Goal: Task Accomplishment & Management: Use online tool/utility

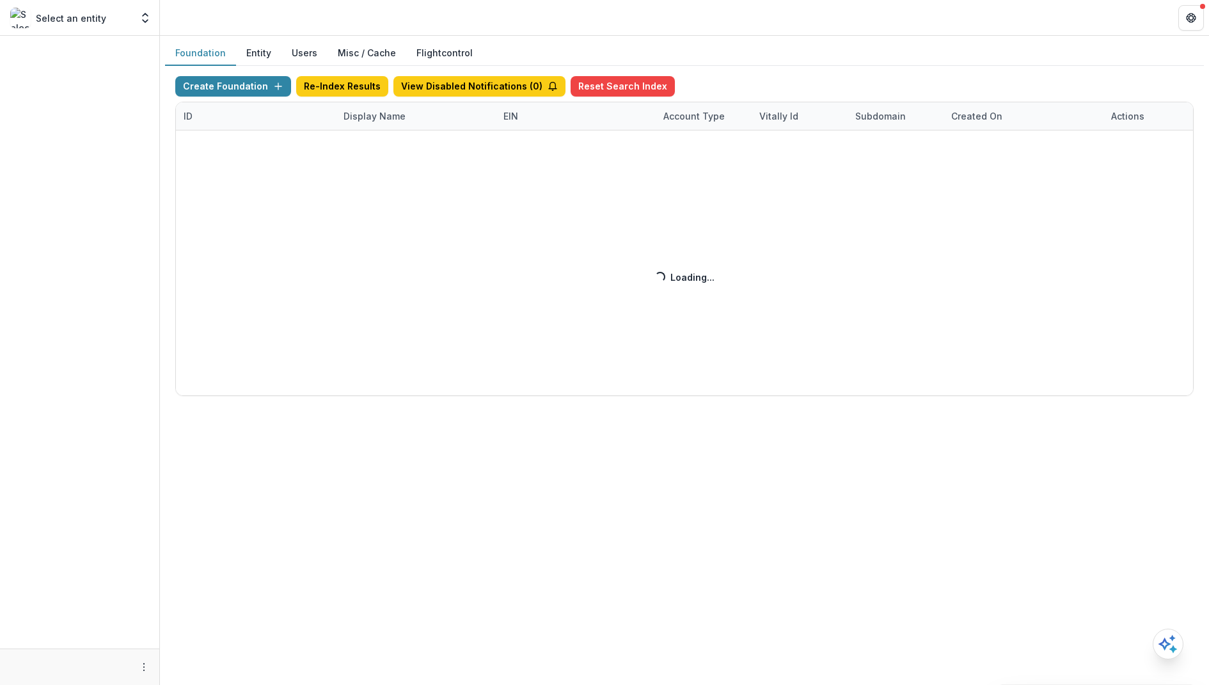
click at [378, 115] on div "Create Foundation Re-Index Results View Disabled Notifications ( 0 ) Reset Sear…" at bounding box center [684, 236] width 1019 height 320
click at [378, 115] on div "Create Foundation Re-Index Results View Disabled Notifications ( 3 ) Reset Sear…" at bounding box center [684, 236] width 1019 height 320
click at [378, 116] on div "Create Foundation Re-Index Results View Disabled Notifications ( 3 ) Reset Sear…" at bounding box center [684, 236] width 1019 height 320
click at [417, 8] on header at bounding box center [684, 17] width 1049 height 35
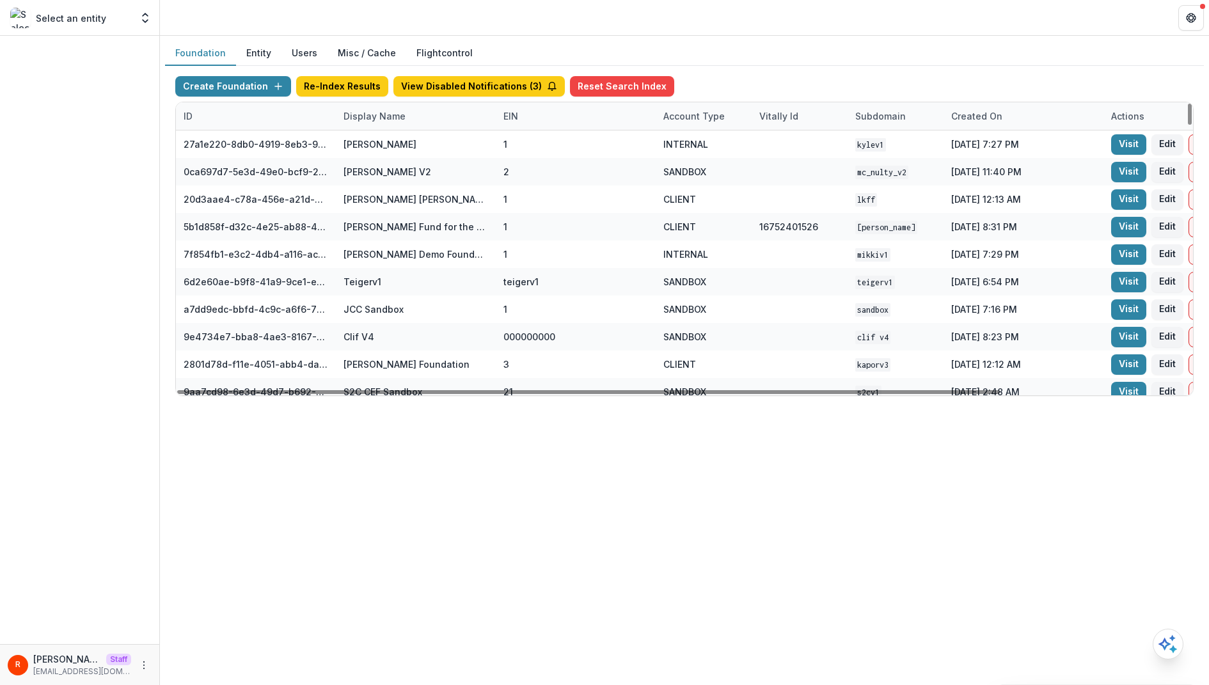
click at [383, 111] on div "Display Name" at bounding box center [374, 115] width 77 height 13
click at [383, 143] on input at bounding box center [415, 144] width 154 height 20
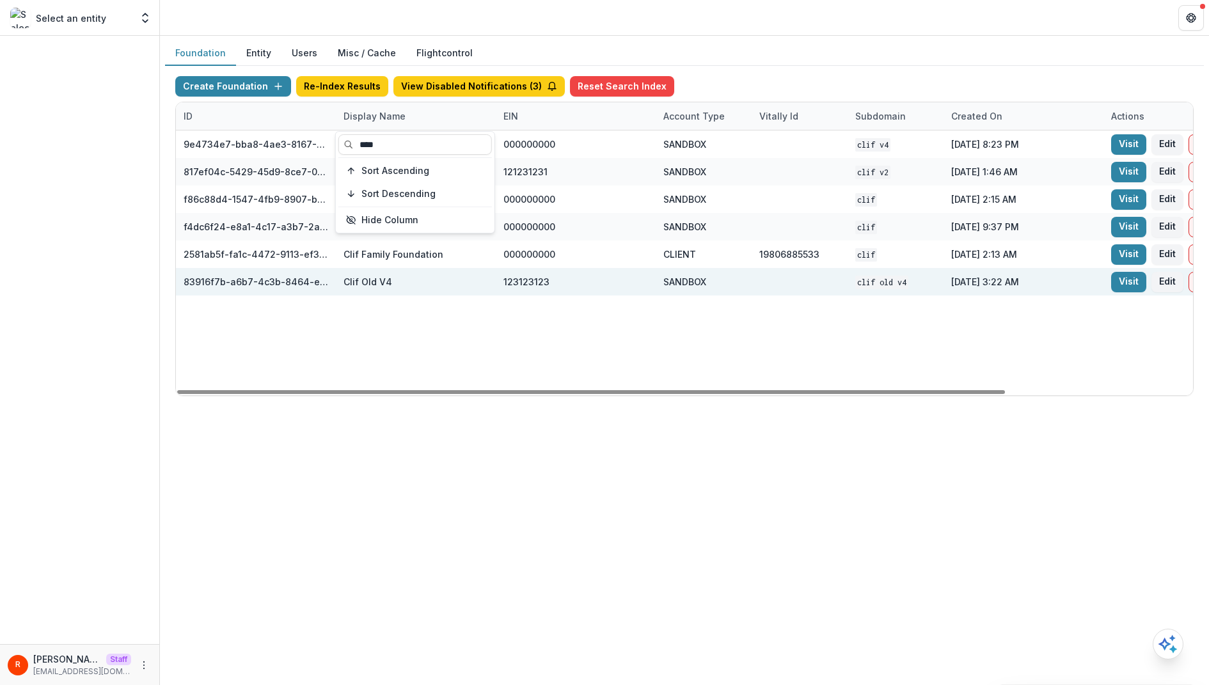
type input "****"
click at [301, 287] on div "83916f7b-a6b7-4c3b-8464-e591b5600a64" at bounding box center [256, 281] width 145 height 13
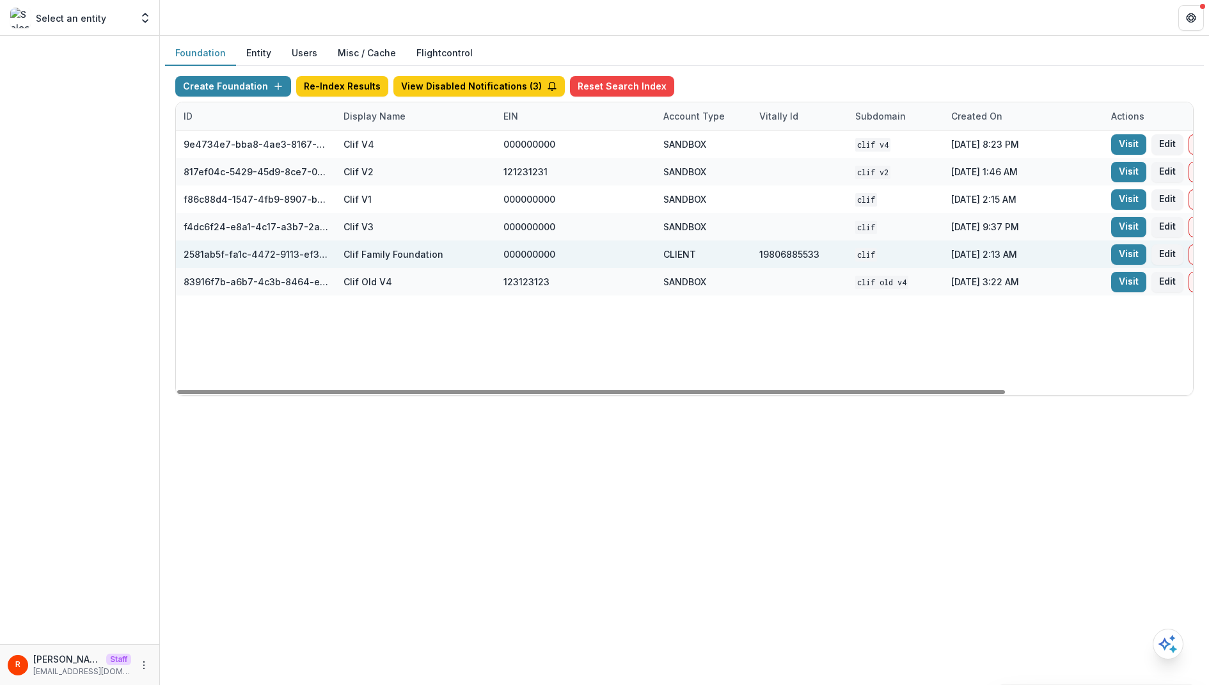
click at [292, 246] on div "2581ab5f-fa1c-4472-9113-ef3cc15b9ac9" at bounding box center [256, 255] width 145 height 28
copy div "2581ab5f-fa1c-4472-9113-ef3cc15b9ac9"
